Goal: Find specific page/section: Find specific page/section

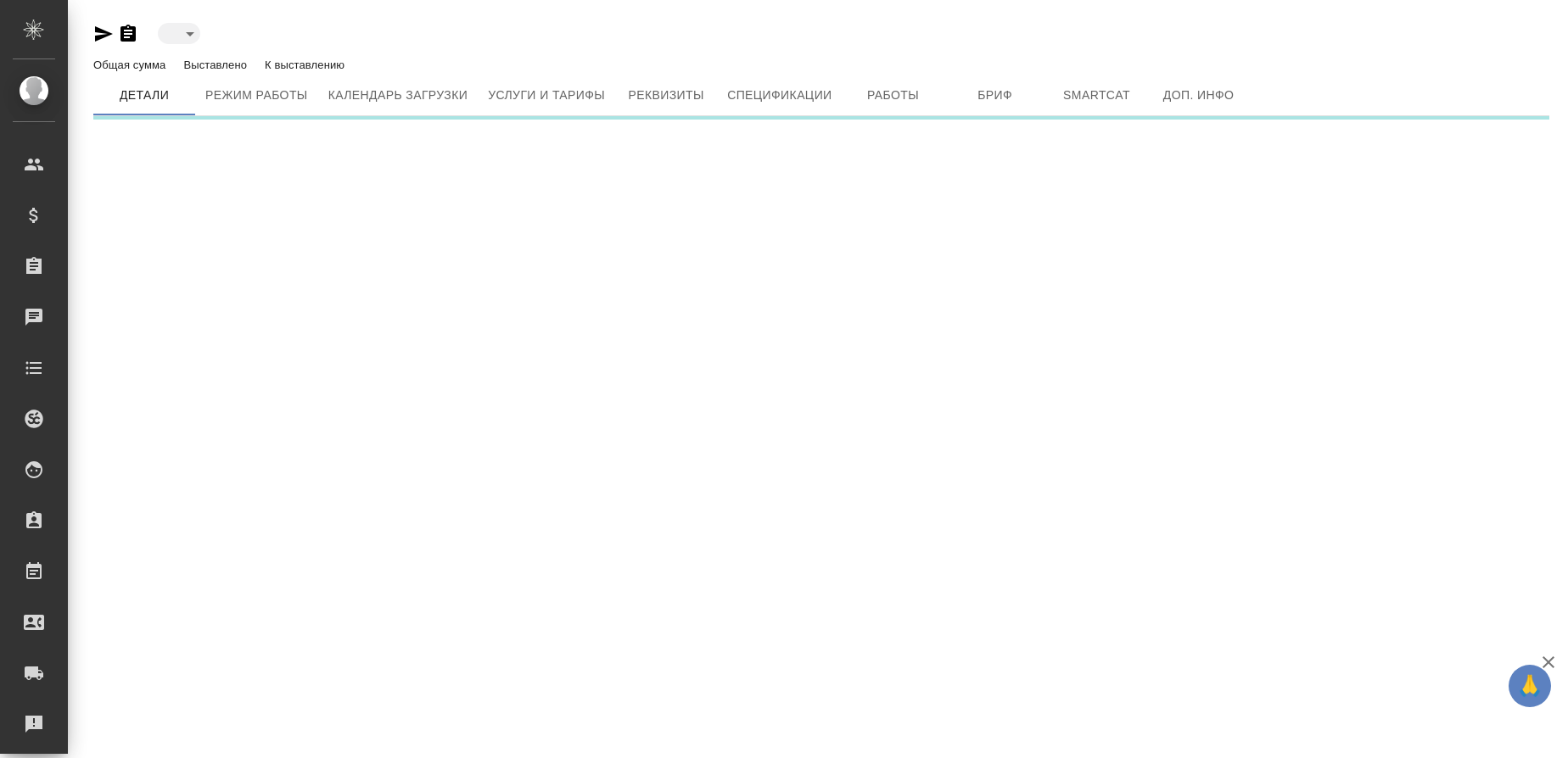
type input "inactive"
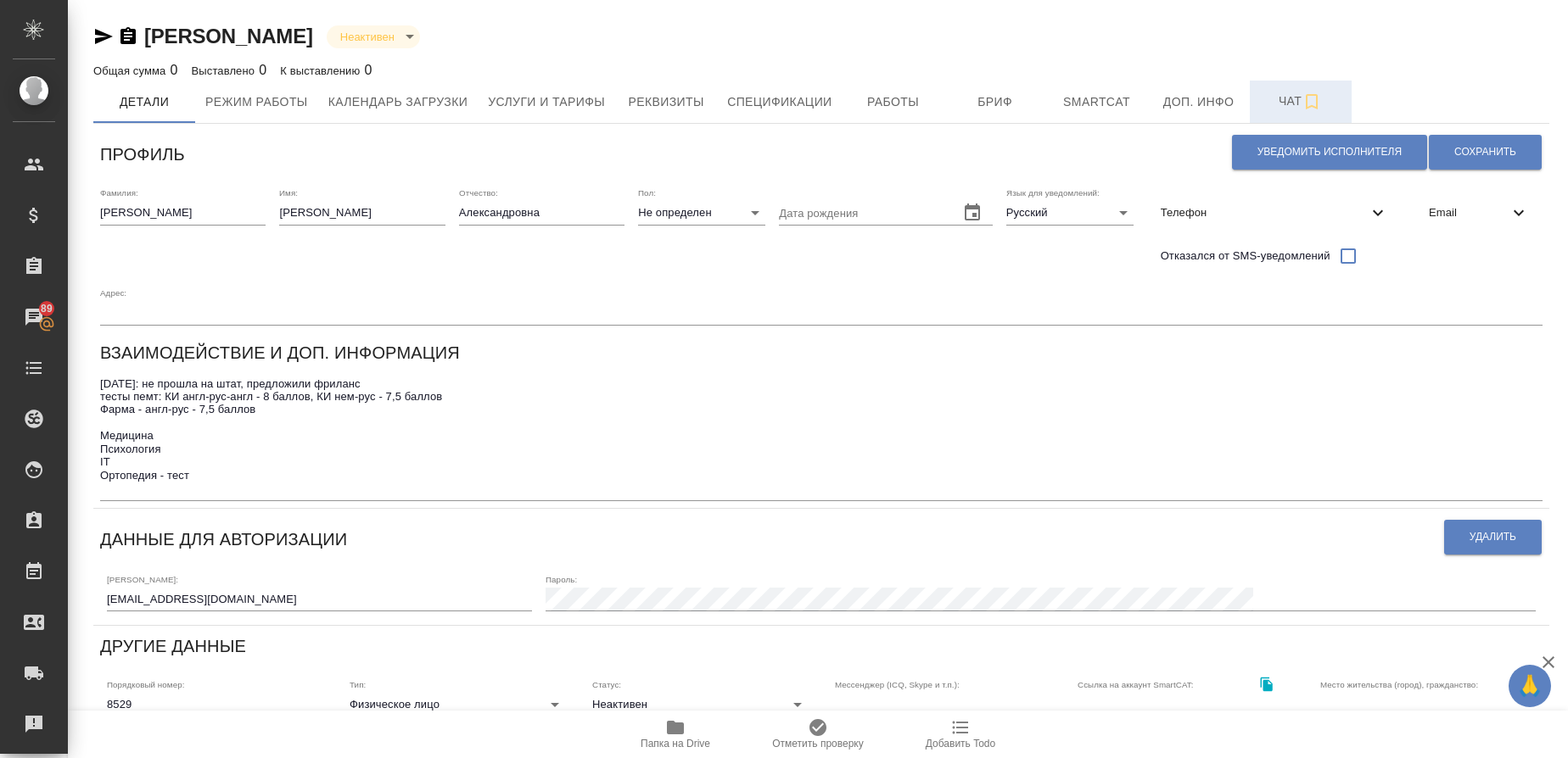
click at [1279, 94] on span "Чат" at bounding box center [1300, 102] width 82 height 21
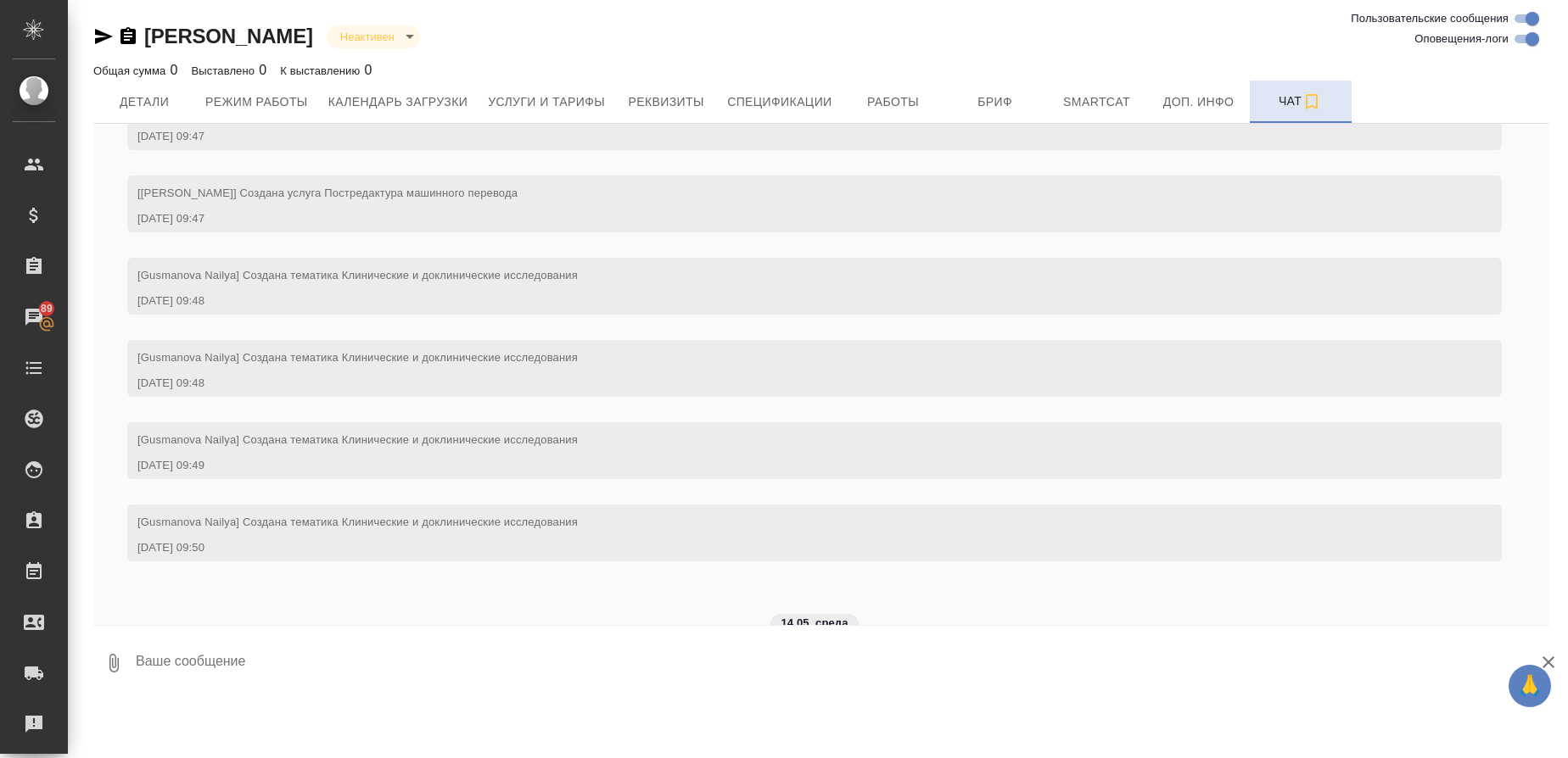
scroll to position [881, 0]
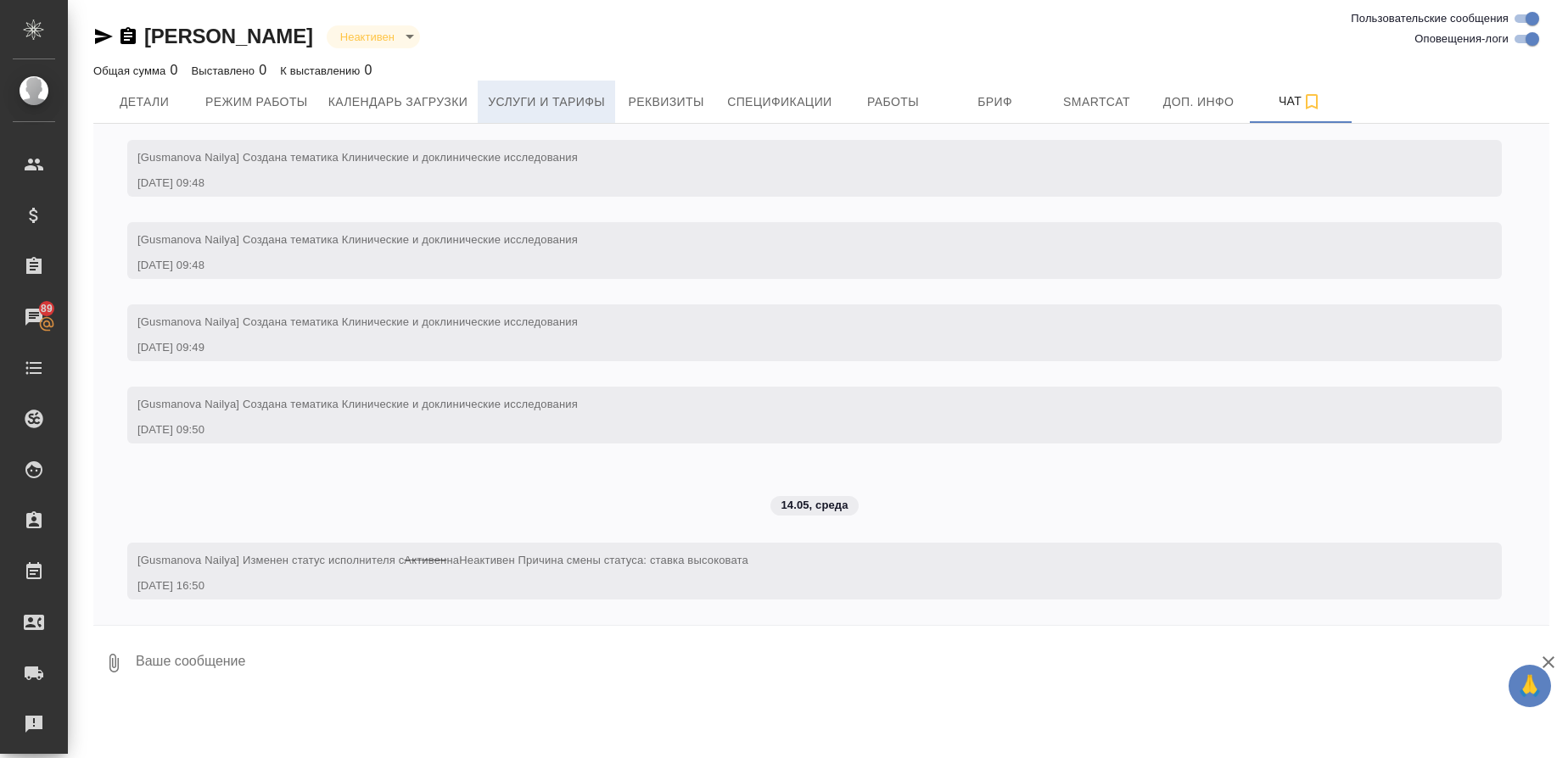
click at [588, 96] on span "Услуги и тарифы" at bounding box center [546, 102] width 117 height 21
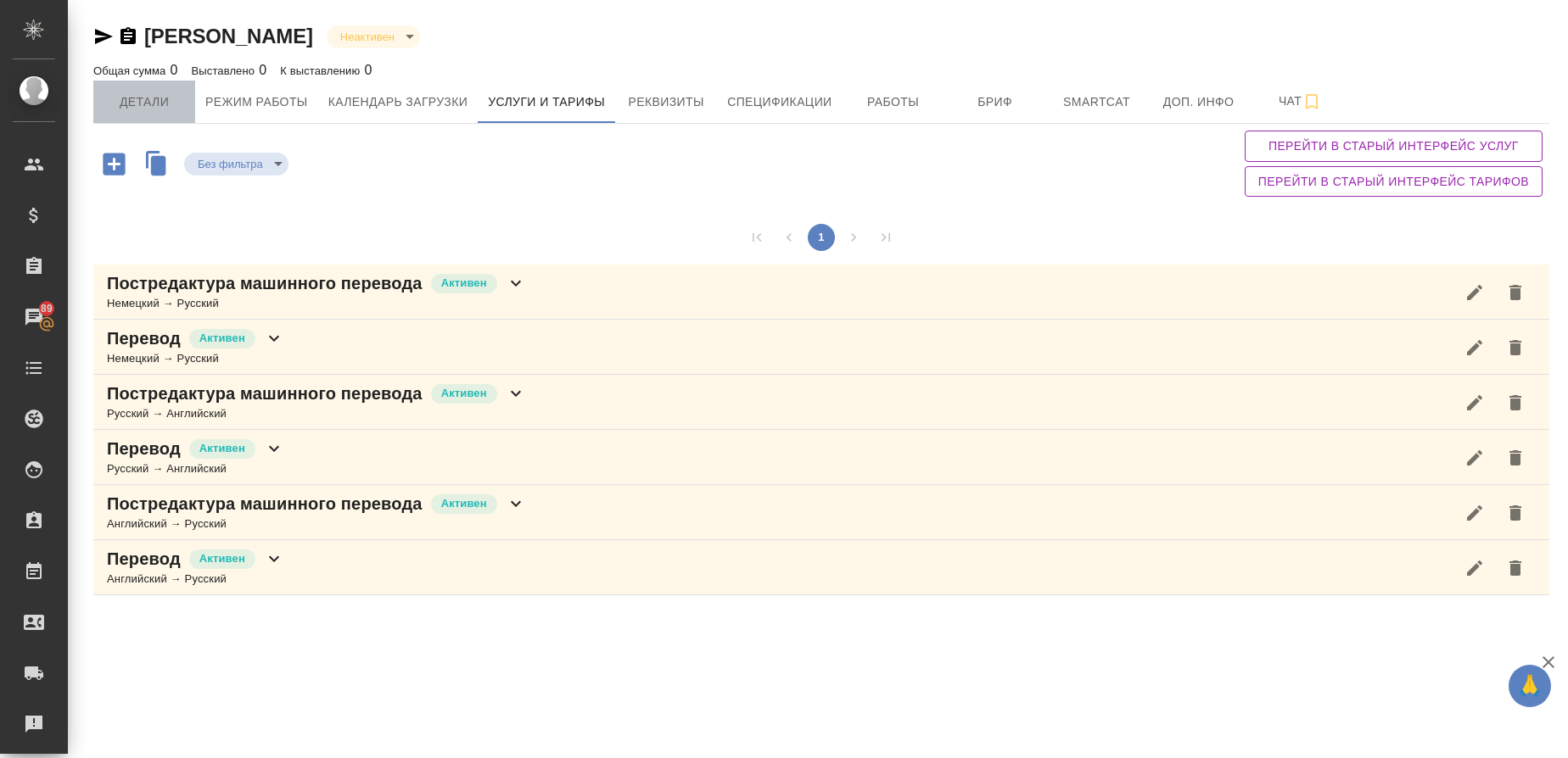
click at [118, 121] on button "Детали" at bounding box center [144, 102] width 102 height 42
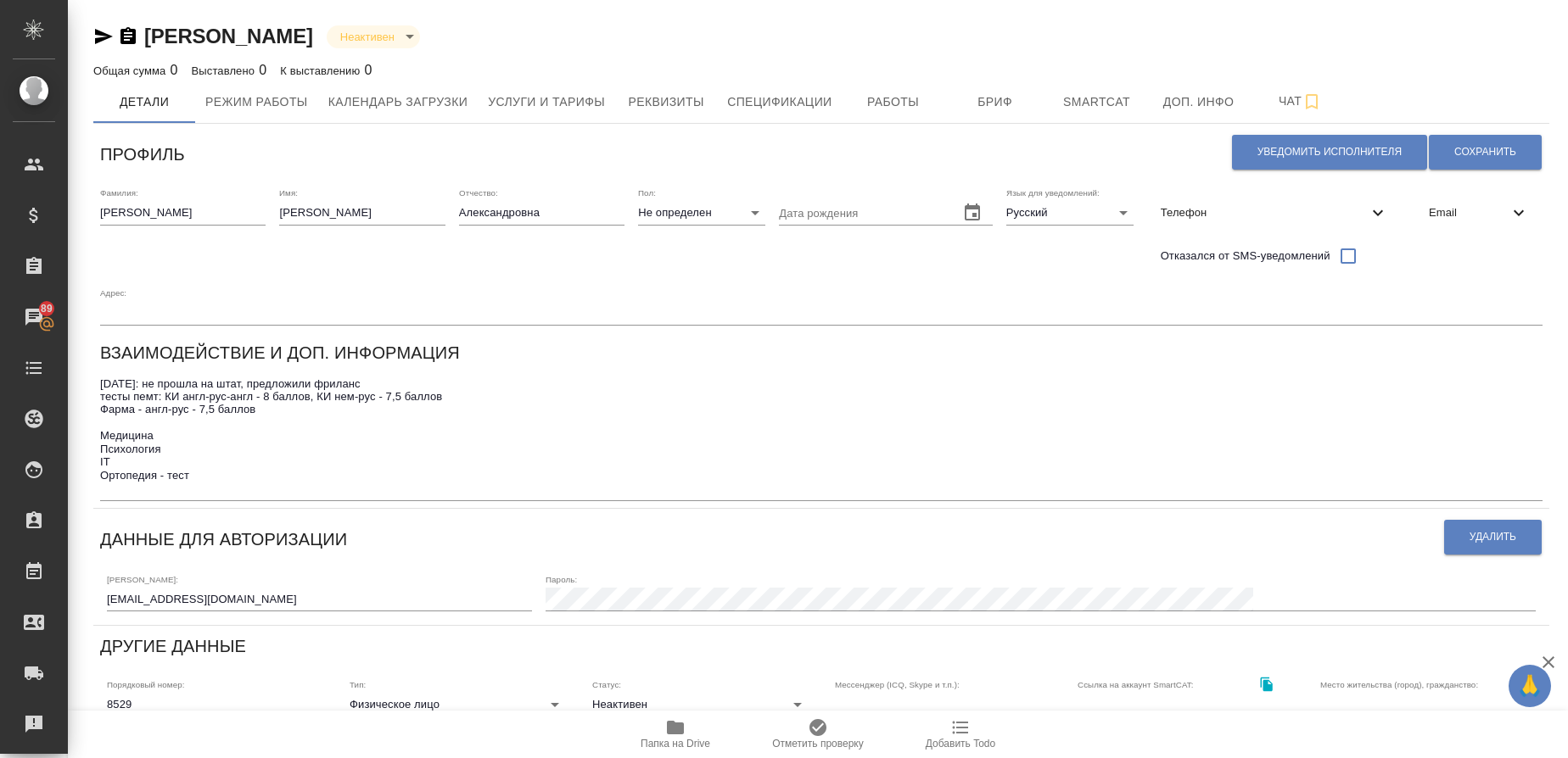
click at [1447, 215] on span "Email" at bounding box center [1468, 213] width 80 height 17
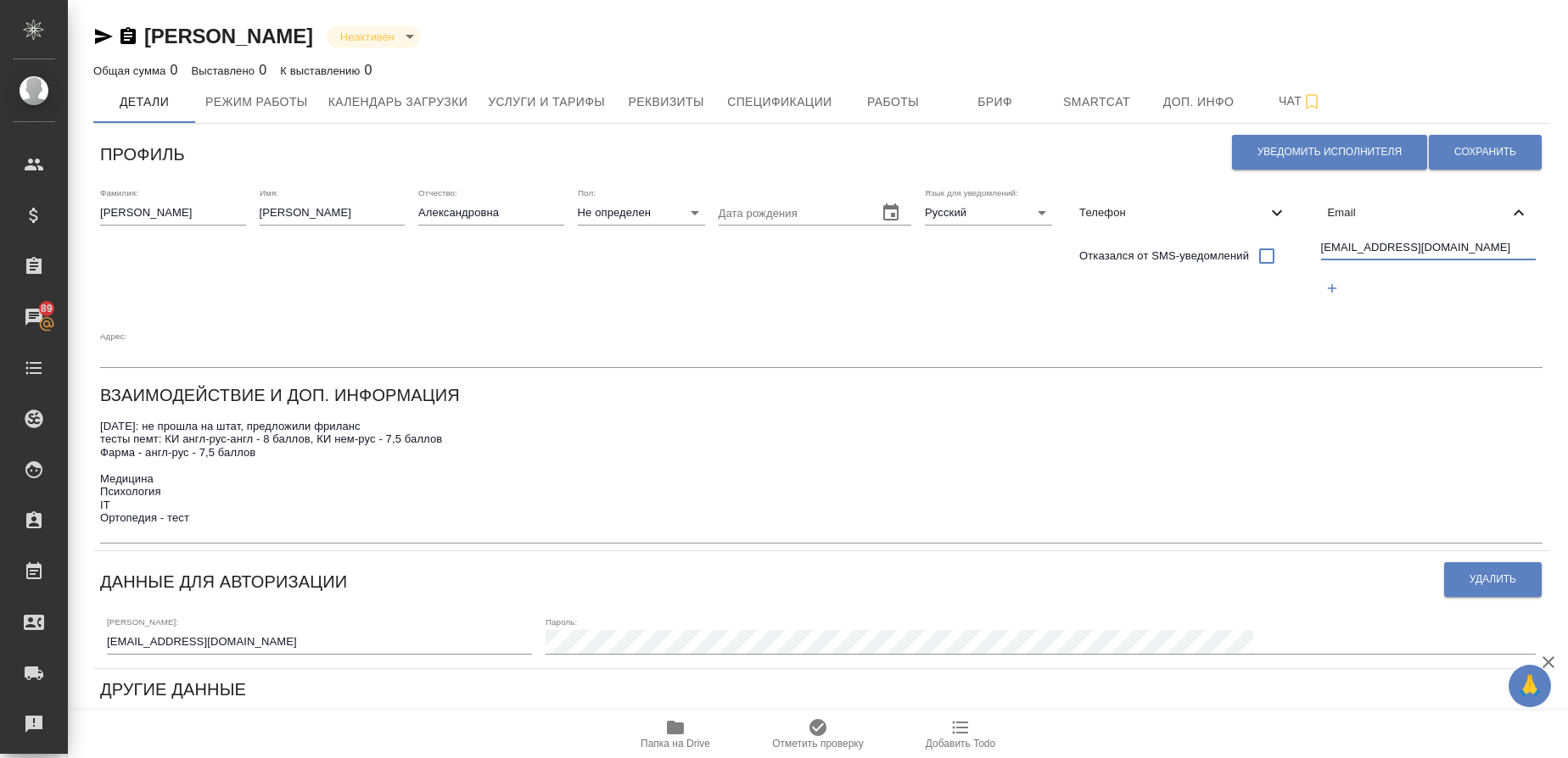
drag, startPoint x: 1447, startPoint y: 245, endPoint x: 1185, endPoint y: 230, distance: 262.4
click at [1185, 230] on div "Фамилия: [PERSON_NAME] Имя: [PERSON_NAME] Отчество: [PERSON_NAME]: Не определен…" at bounding box center [820, 277] width 1456 height 194
